Goal: Transaction & Acquisition: Purchase product/service

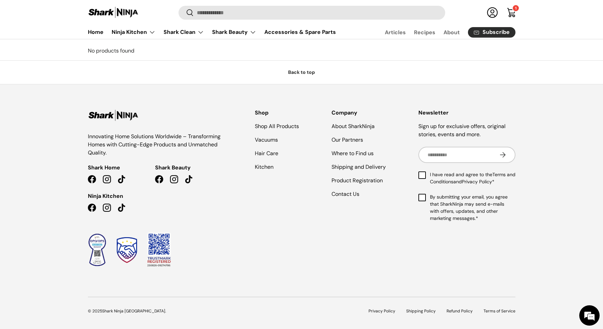
scroll to position [400, 0]
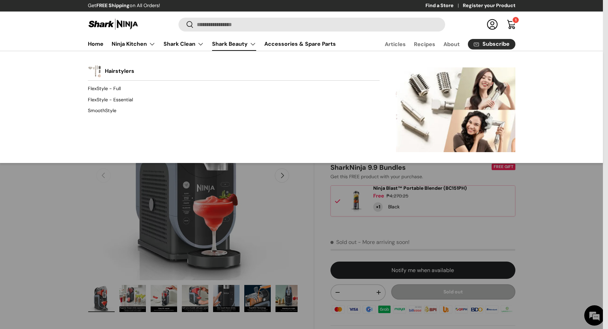
click at [238, 44] on link "Shark Beauty" at bounding box center [234, 44] width 44 height 14
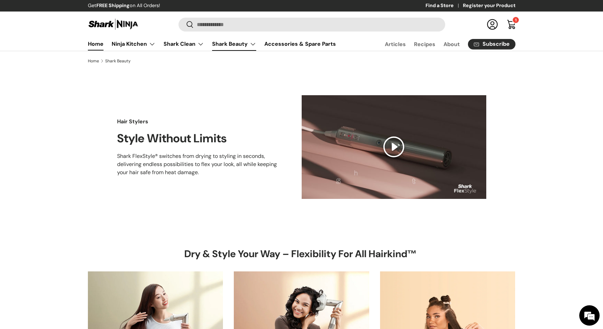
click at [101, 45] on link "Home" at bounding box center [96, 43] width 16 height 13
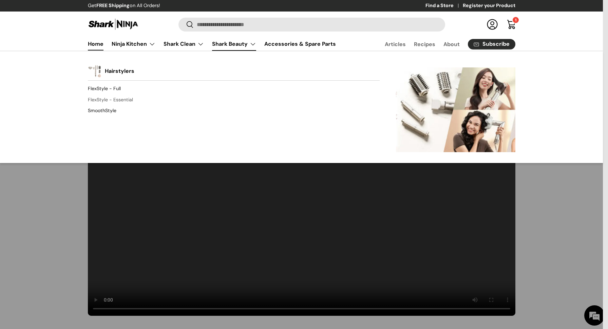
drag, startPoint x: 107, startPoint y: 98, endPoint x: 106, endPoint y: 104, distance: 5.8
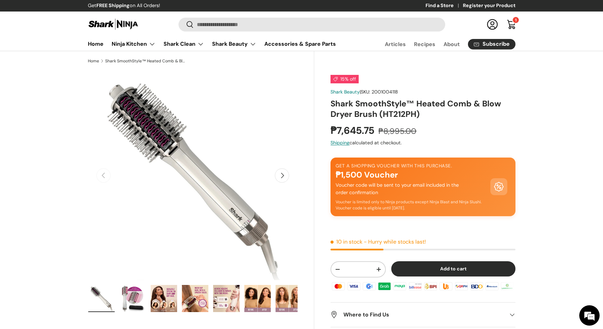
click at [340, 166] on p "Get a shopping voucher with this purchase." at bounding box center [422, 166] width 174 height 7
drag, startPoint x: 344, startPoint y: 166, endPoint x: 434, endPoint y: 168, distance: 89.6
click at [434, 168] on p "Get a shopping voucher with this purchase." at bounding box center [422, 166] width 174 height 7
copy p "Get a shopping voucher with this purchase"
